Goal: Find specific page/section: Find specific page/section

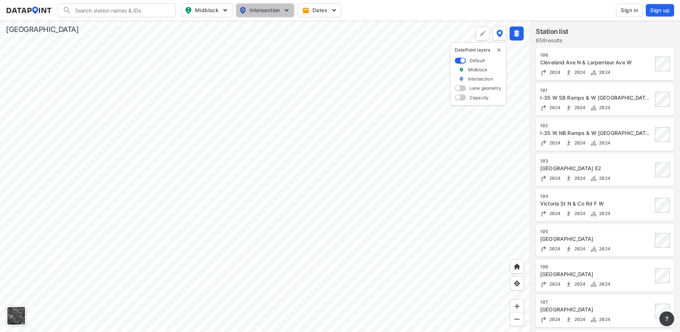
click at [285, 10] on img "button" at bounding box center [286, 10] width 7 height 7
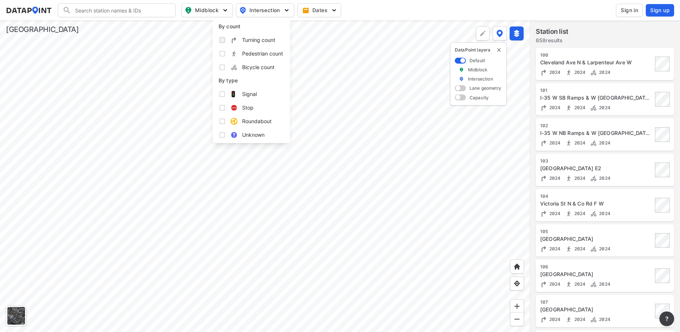
click at [220, 40] on input "Turning count" at bounding box center [222, 39] width 7 height 7
checkbox input "true"
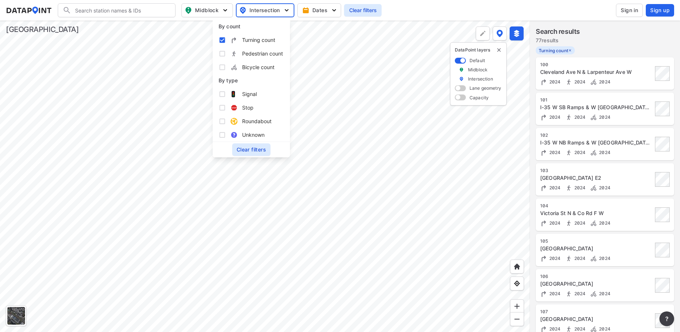
click at [288, 12] on img "button" at bounding box center [286, 10] width 7 height 7
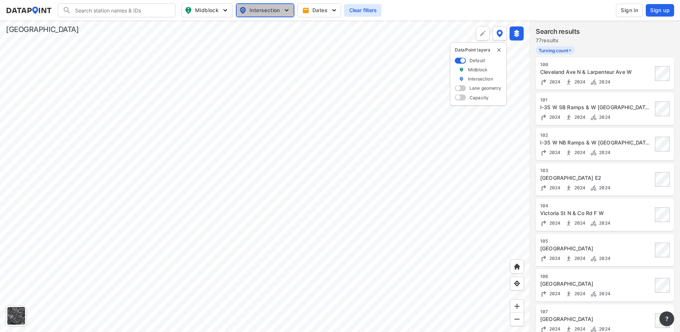
click at [289, 11] on img "button" at bounding box center [286, 10] width 7 height 7
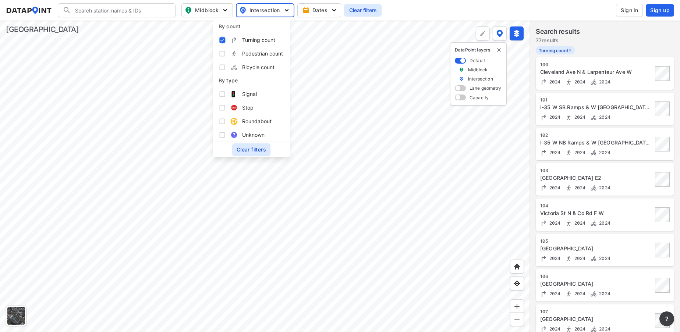
click at [222, 42] on input "Turning count" at bounding box center [222, 39] width 7 height 7
checkbox input "false"
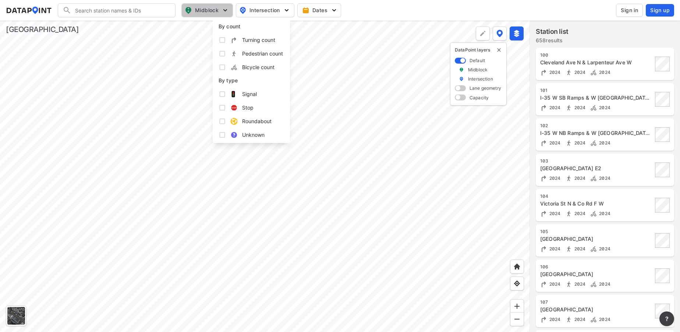
click at [227, 11] on img "button" at bounding box center [225, 10] width 7 height 7
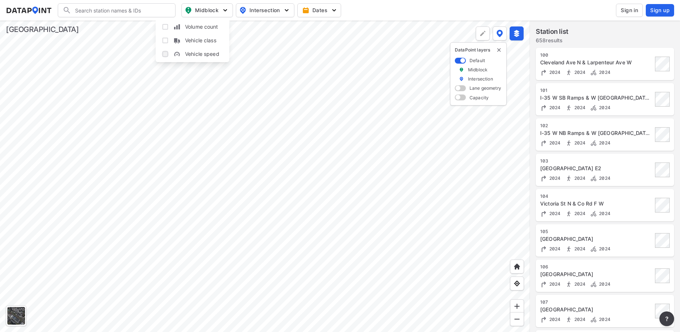
click at [167, 55] on input "Vehicle speed" at bounding box center [165, 53] width 7 height 7
checkbox input "true"
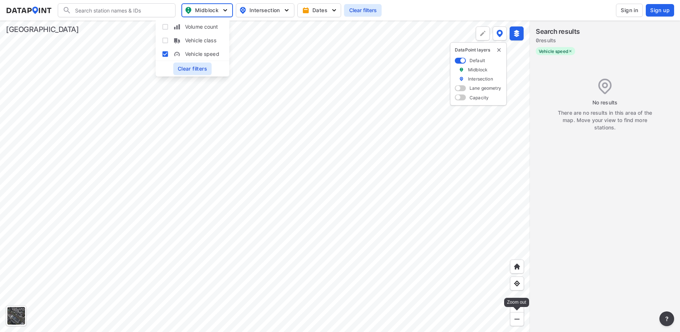
click at [518, 322] on img at bounding box center [516, 319] width 7 height 7
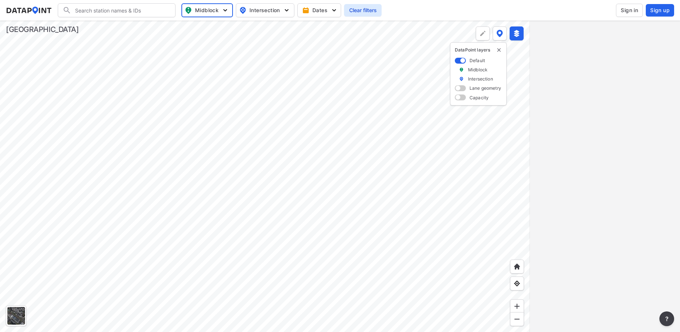
click at [434, 230] on div at bounding box center [265, 177] width 530 height 312
click at [517, 324] on div at bounding box center [517, 320] width 14 height 14
click at [518, 303] on div at bounding box center [517, 307] width 14 height 14
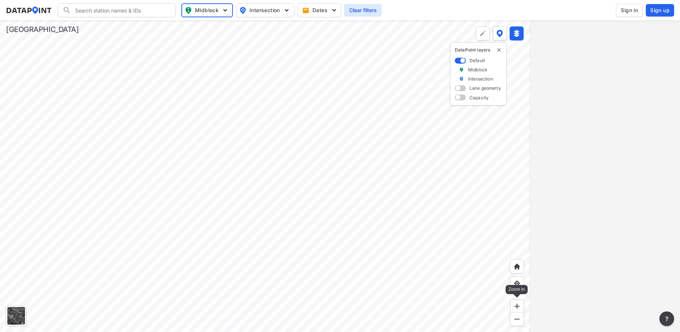
click at [515, 307] on img at bounding box center [516, 306] width 7 height 7
click at [515, 321] on img at bounding box center [516, 319] width 7 height 7
